Goal: Task Accomplishment & Management: Use online tool/utility

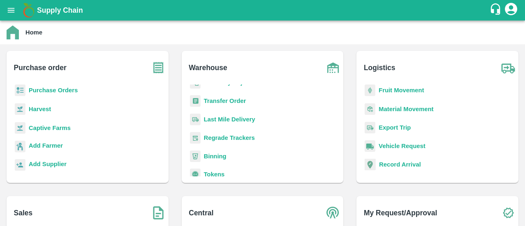
scroll to position [4, 0]
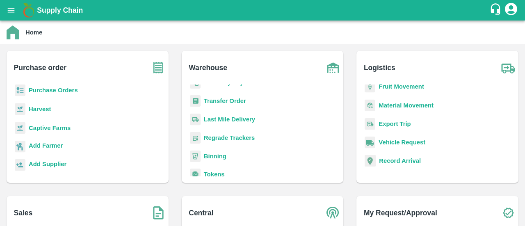
click at [401, 127] on b "Export Trip" at bounding box center [395, 124] width 32 height 7
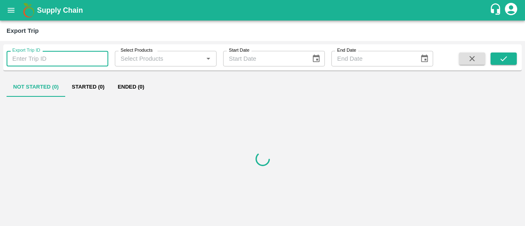
click at [64, 63] on input "Export Trip ID" at bounding box center [58, 59] width 102 height 16
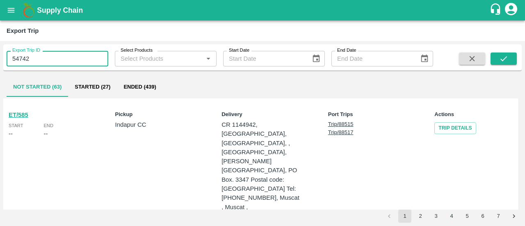
type input "54742"
click at [499, 62] on button "submit" at bounding box center [503, 58] width 26 height 12
drag, startPoint x: 84, startPoint y: 61, endPoint x: 0, endPoint y: 62, distance: 83.3
click at [0, 62] on div "Export Trip ID 54742 Export Trip ID Select Products Select Products   * Start D…" at bounding box center [262, 133] width 525 height 185
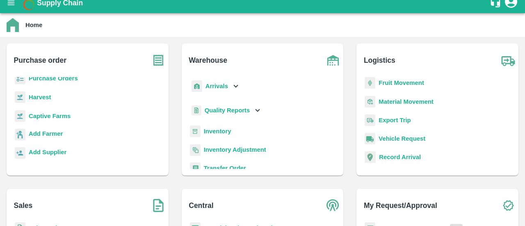
scroll to position [44, 0]
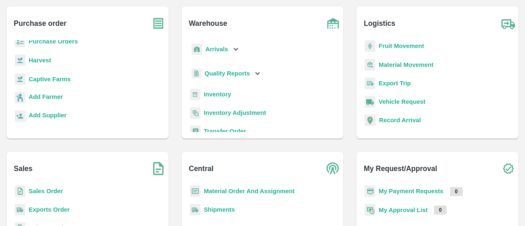
click at [399, 48] on b "Fruit Movement" at bounding box center [402, 46] width 46 height 7
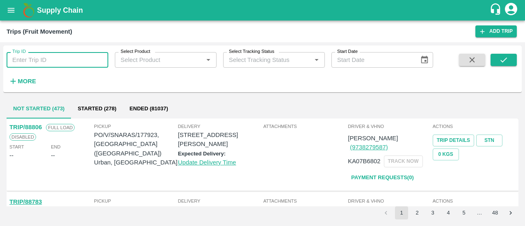
click at [106, 63] on input "Trip ID" at bounding box center [58, 60] width 102 height 16
paste input "54742"
type input "54742"
click at [511, 61] on button "submit" at bounding box center [503, 60] width 26 height 12
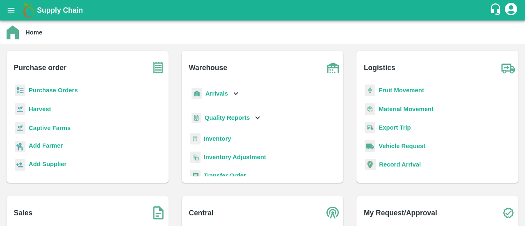
click at [393, 147] on b "Vehicle Request" at bounding box center [402, 146] width 47 height 7
click at [392, 166] on b "Record Arrival" at bounding box center [400, 164] width 42 height 7
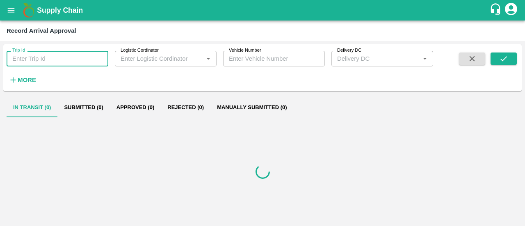
click at [75, 55] on input "Trip Id" at bounding box center [58, 59] width 102 height 16
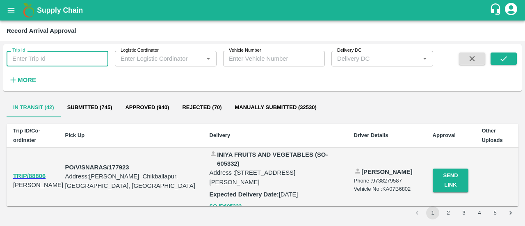
paste input "54742"
type input "54742"
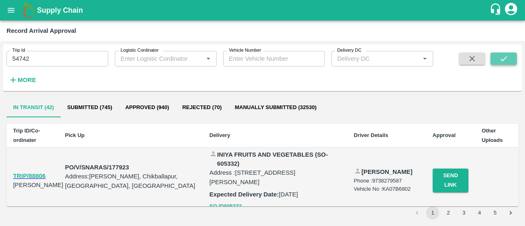
click at [501, 56] on icon "submit" at bounding box center [503, 58] width 9 height 9
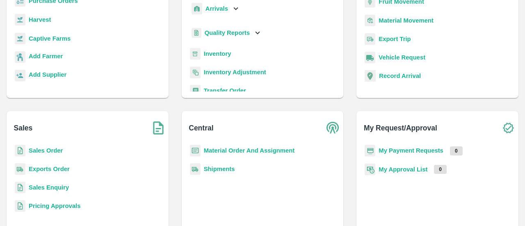
scroll to position [86, 0]
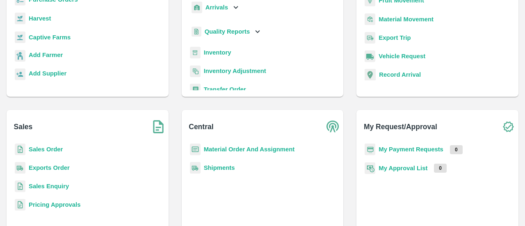
click at [48, 146] on b "Sales Order" at bounding box center [46, 149] width 34 height 7
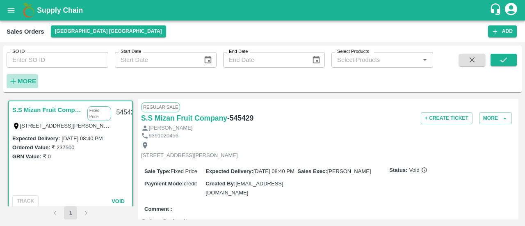
click at [29, 85] on h6 "More" at bounding box center [27, 81] width 18 height 11
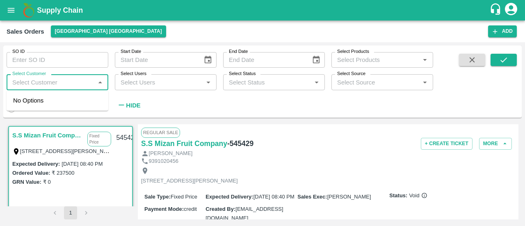
click at [49, 84] on input "Select Customer" at bounding box center [50, 82] width 83 height 11
paste input "[PERSON_NAME]"
type input "[PERSON_NAME]"
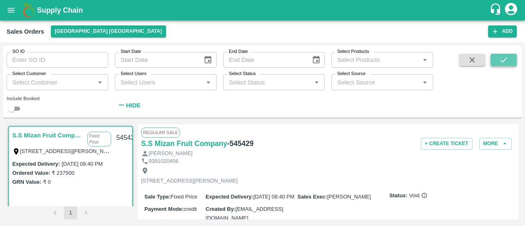
click at [495, 59] on button "submit" at bounding box center [503, 60] width 26 height 12
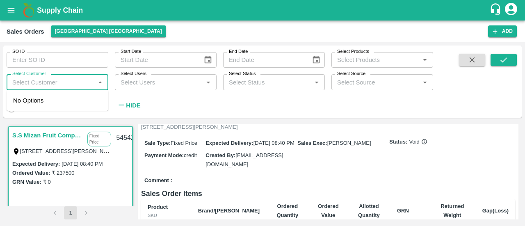
click at [75, 82] on input "Select Customer" at bounding box center [50, 82] width 83 height 11
paste input "[PERSON_NAME]"
type input "[PERSON_NAME]"
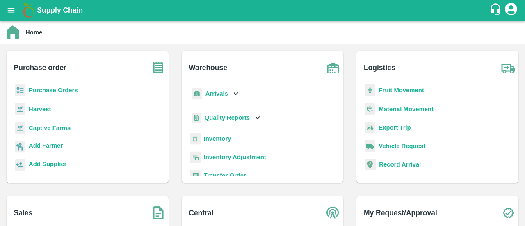
click at [390, 129] on b "Export Trip" at bounding box center [395, 127] width 32 height 7
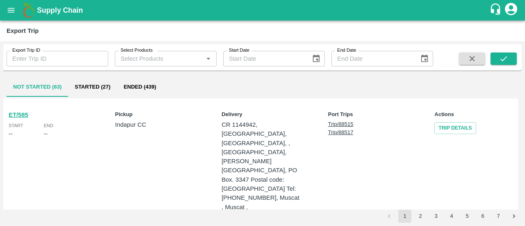
click at [85, 55] on input "Export Trip ID" at bounding box center [58, 59] width 102 height 16
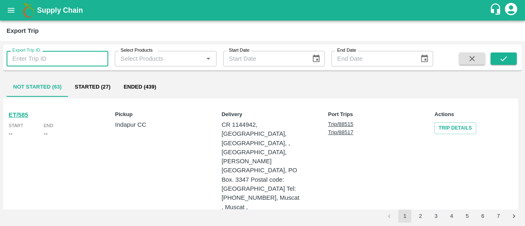
paste input "64417"
type input "64417"
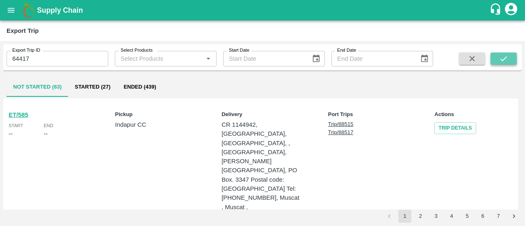
click at [502, 57] on icon "submit" at bounding box center [503, 58] width 9 height 9
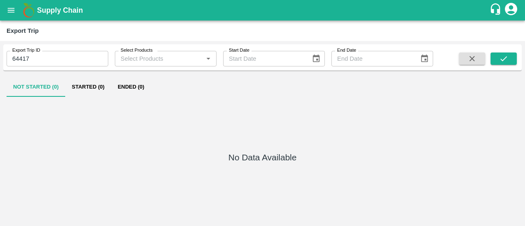
click at [247, 67] on div "Export Trip ID 64417 Export Trip ID Select Products Select Products   * Start D…" at bounding box center [262, 58] width 518 height 20
type input "DD/MM/YYYY"
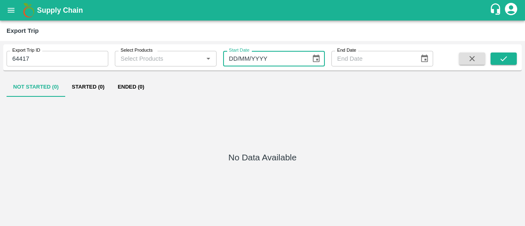
click at [248, 64] on input "DD/MM/YYYY" at bounding box center [264, 59] width 82 height 16
click at [212, 59] on icon "Open" at bounding box center [208, 58] width 9 height 9
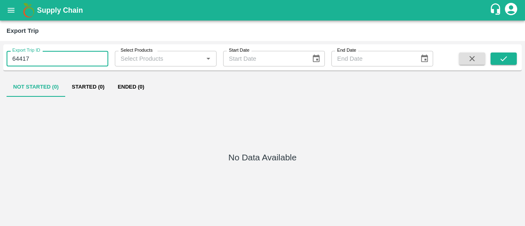
drag, startPoint x: 105, startPoint y: 62, endPoint x: 50, endPoint y: 68, distance: 55.2
click at [50, 68] on div "Export Trip ID 64417 Export Trip ID Select Products Select Products   * Start D…" at bounding box center [262, 57] width 518 height 26
type input "6"
click at [176, 53] on div "Select Products   *" at bounding box center [166, 59] width 102 height 16
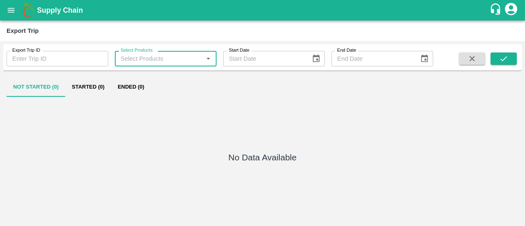
click at [197, 60] on input "Select Products" at bounding box center [158, 58] width 83 height 11
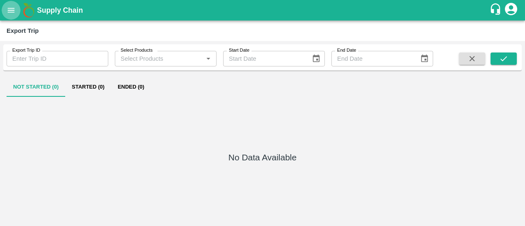
click at [12, 11] on icon "open drawer" at bounding box center [11, 10] width 9 height 9
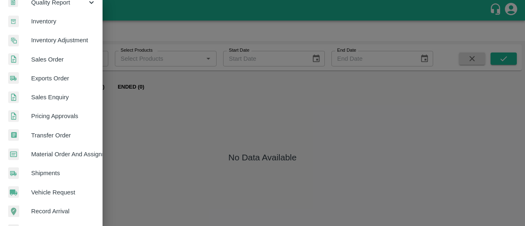
scroll to position [152, 0]
